Goal: Task Accomplishment & Management: Complete application form

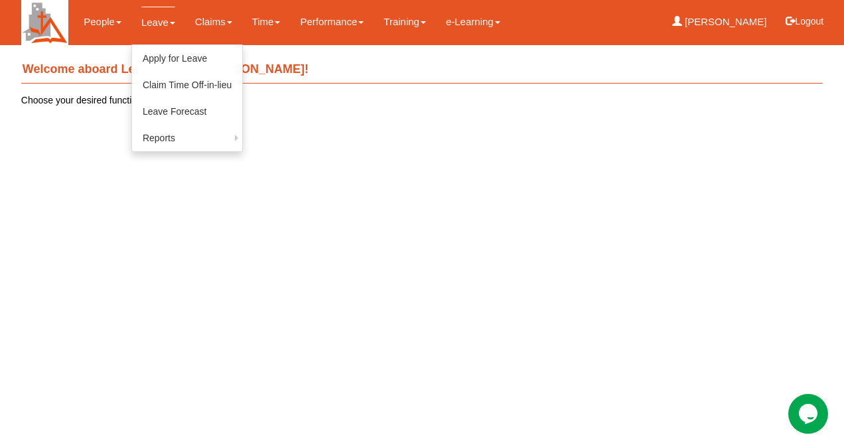
click at [160, 25] on link "Leave" at bounding box center [158, 22] width 34 height 31
click at [173, 52] on link "Apply for Leave" at bounding box center [187, 58] width 110 height 27
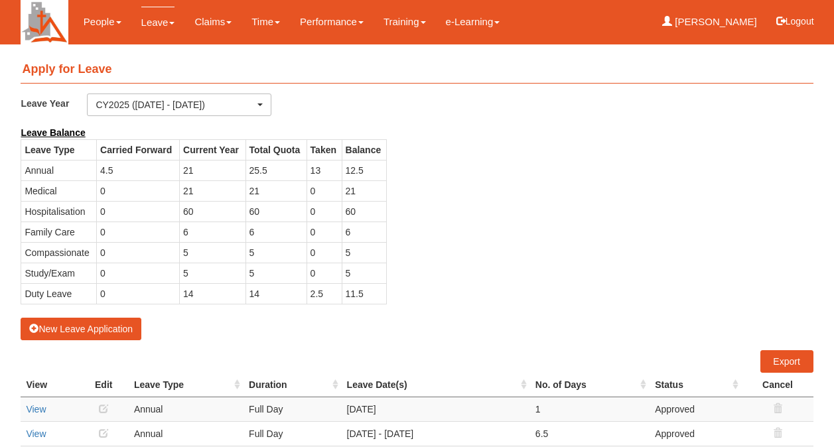
select select "50"
click at [153, 230] on td "0" at bounding box center [138, 232] width 83 height 21
click at [220, 232] on td "6" at bounding box center [213, 232] width 66 height 21
click at [295, 230] on td "6" at bounding box center [276, 232] width 61 height 21
click at [332, 230] on td "0" at bounding box center [324, 232] width 35 height 21
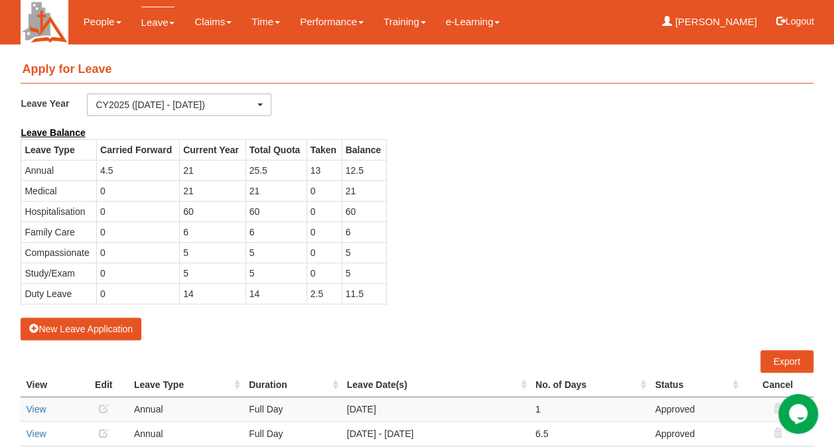
click at [375, 231] on td "6" at bounding box center [364, 232] width 45 height 21
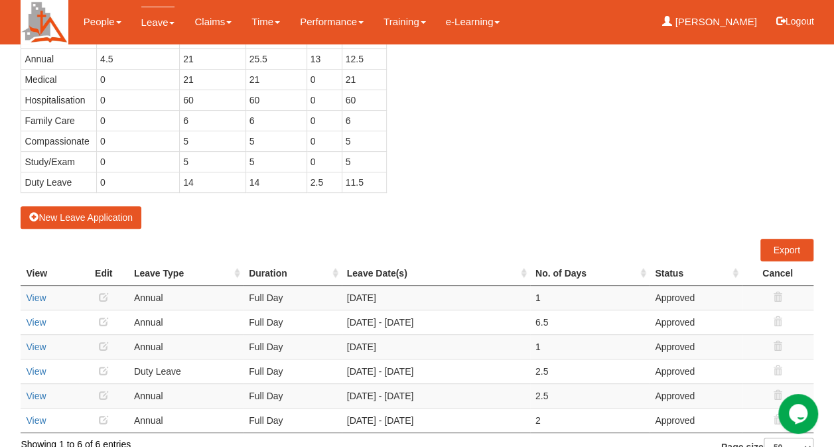
scroll to position [130, 0]
